Goal: Information Seeking & Learning: Learn about a topic

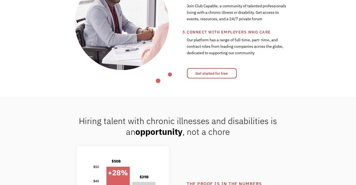
scroll to position [269, 0]
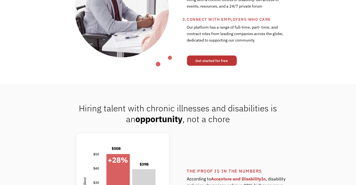
click at [215, 59] on link "Get started for free" at bounding box center [212, 60] width 50 height 10
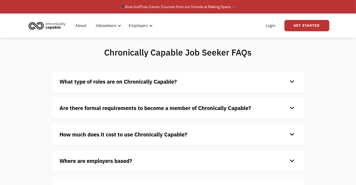
click at [293, 108] on div "keyboard_arrow_down" at bounding box center [292, 108] width 9 height 8
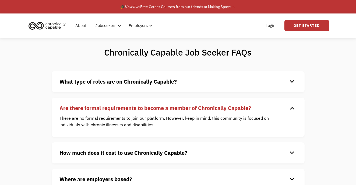
click at [293, 108] on div "keyboard_arrow_down" at bounding box center [292, 108] width 9 height 8
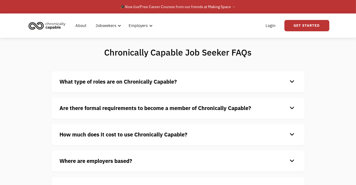
click at [294, 134] on div "keyboard_arrow_down" at bounding box center [292, 134] width 9 height 8
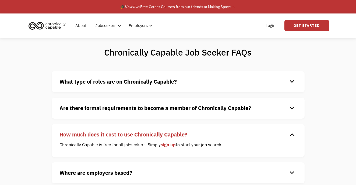
click at [294, 134] on div "keyboard_arrow_down" at bounding box center [292, 134] width 9 height 8
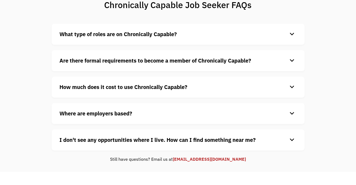
scroll to position [54, 0]
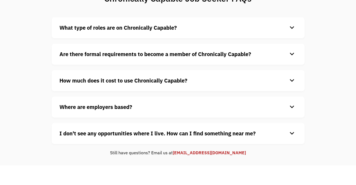
click at [295, 107] on div "keyboard_arrow_down" at bounding box center [292, 107] width 9 height 8
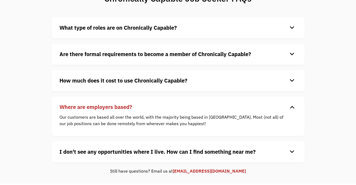
click at [293, 150] on div "keyboard_arrow_down" at bounding box center [292, 152] width 9 height 8
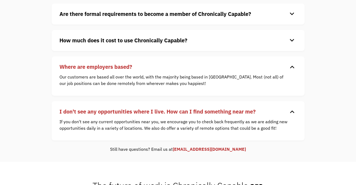
scroll to position [108, 0]
